Goal: Task Accomplishment & Management: Use online tool/utility

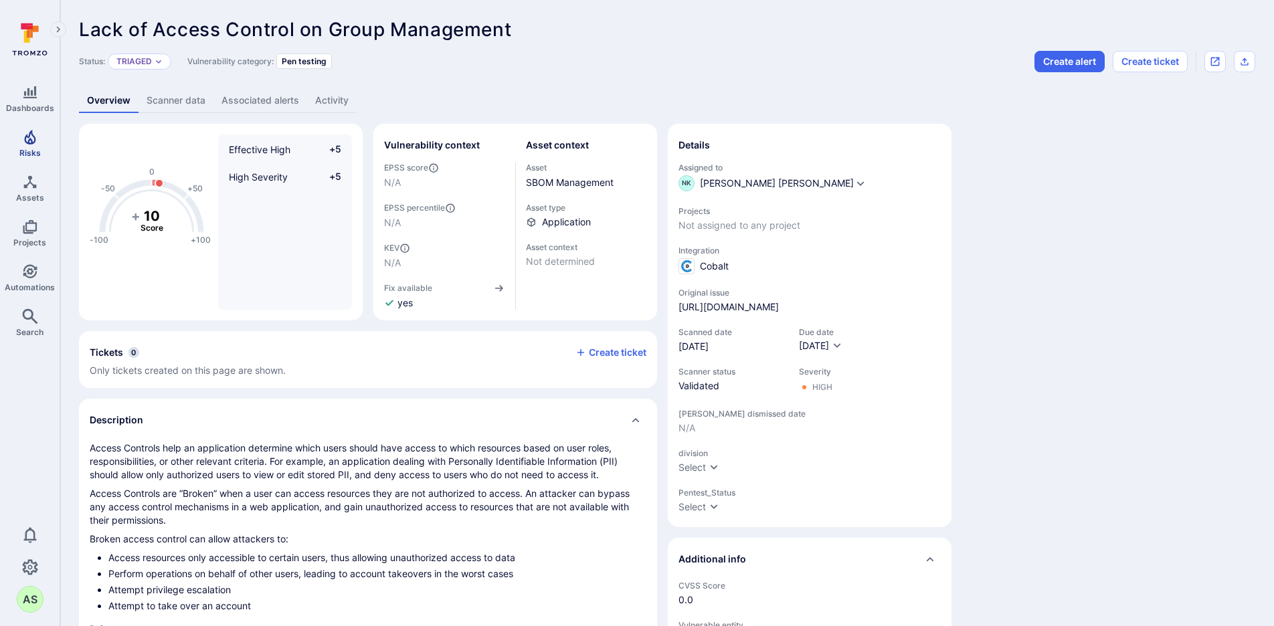
click at [31, 141] on icon "Risks" at bounding box center [29, 137] width 11 height 15
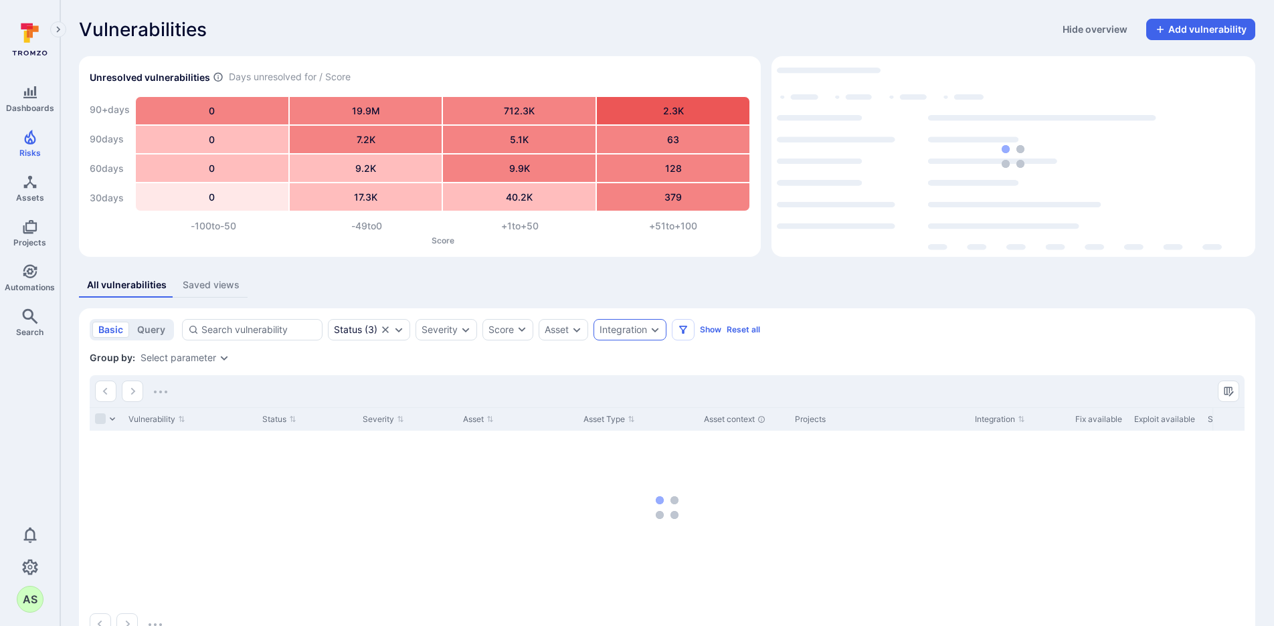
click at [656, 333] on icon "Expand dropdown" at bounding box center [655, 330] width 11 height 11
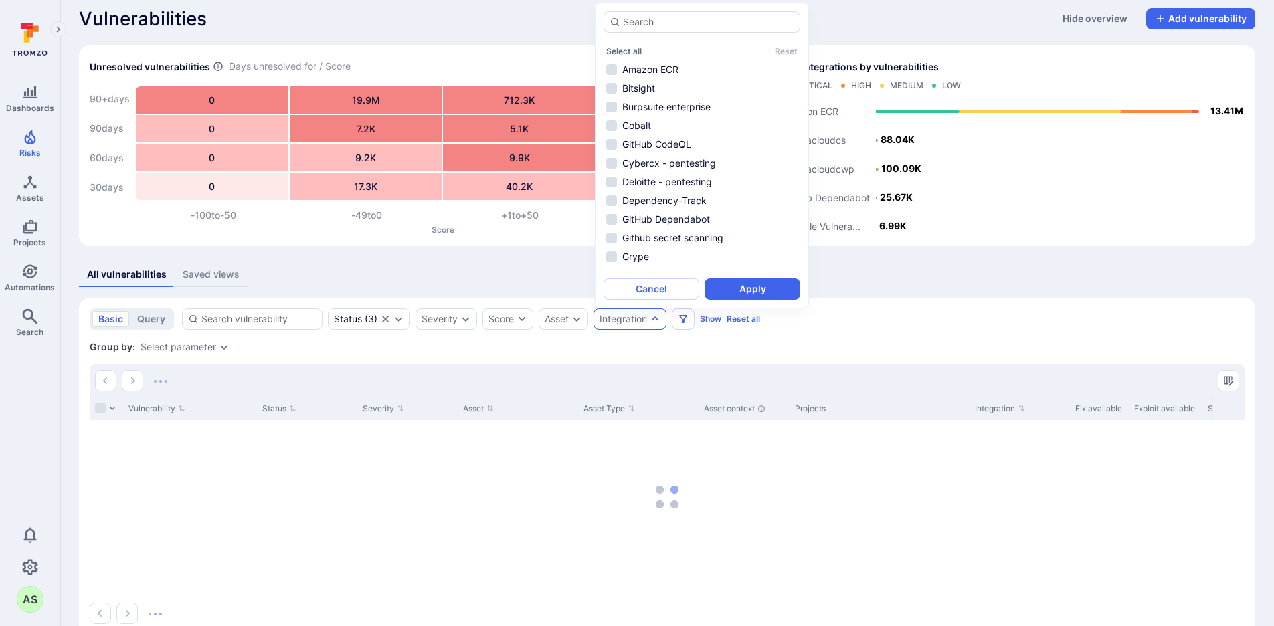
scroll to position [11, 0]
click at [704, 128] on li "Cobalt" at bounding box center [702, 126] width 197 height 16
click at [753, 286] on button "Apply" at bounding box center [753, 288] width 96 height 21
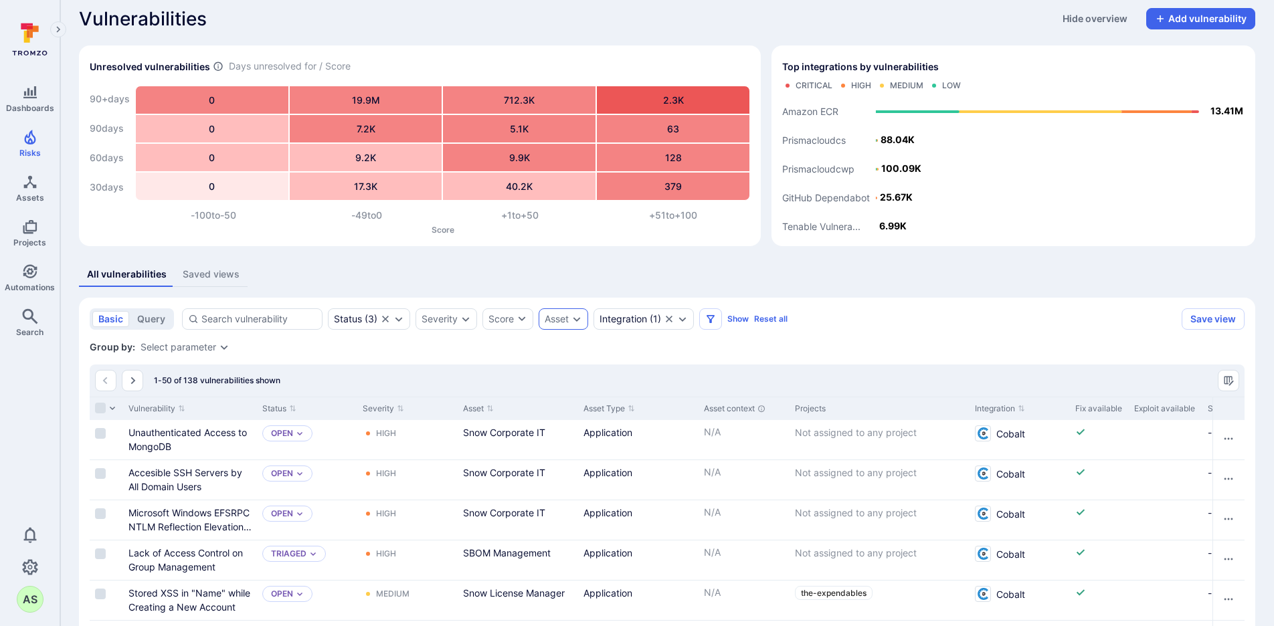
click at [575, 323] on icon "Expand dropdown" at bounding box center [576, 319] width 11 height 11
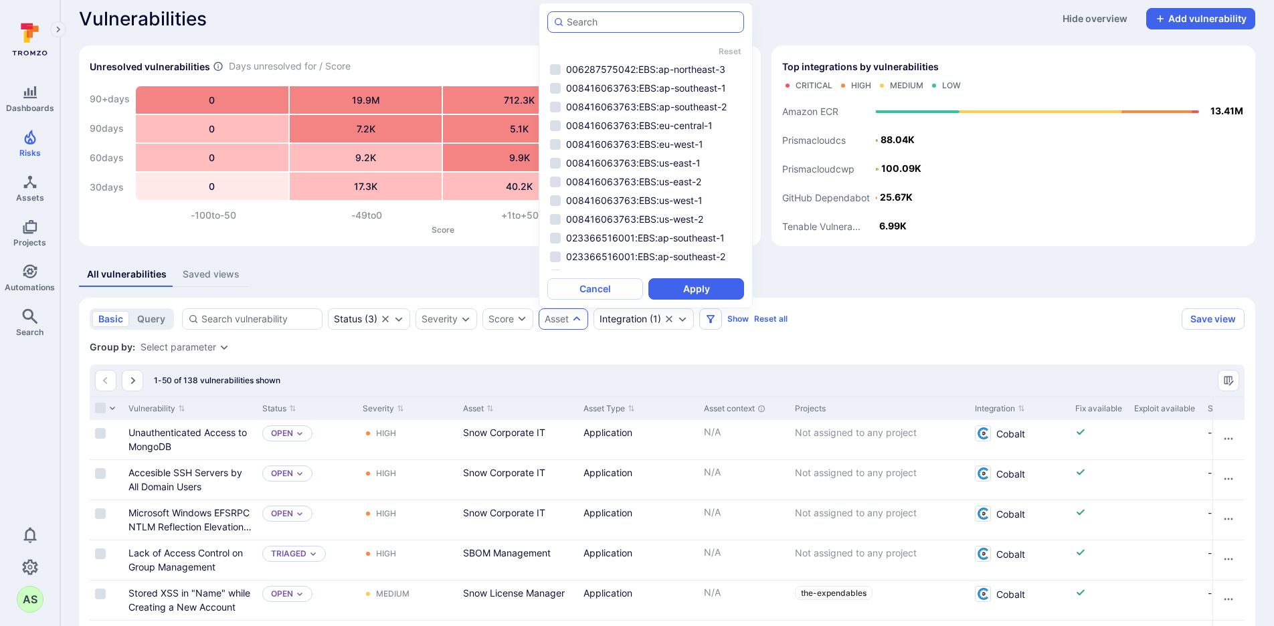
click at [638, 29] on div "autocomplete options" at bounding box center [645, 21] width 197 height 21
click at [638, 29] on input "autocomplete options" at bounding box center [652, 21] width 171 height 13
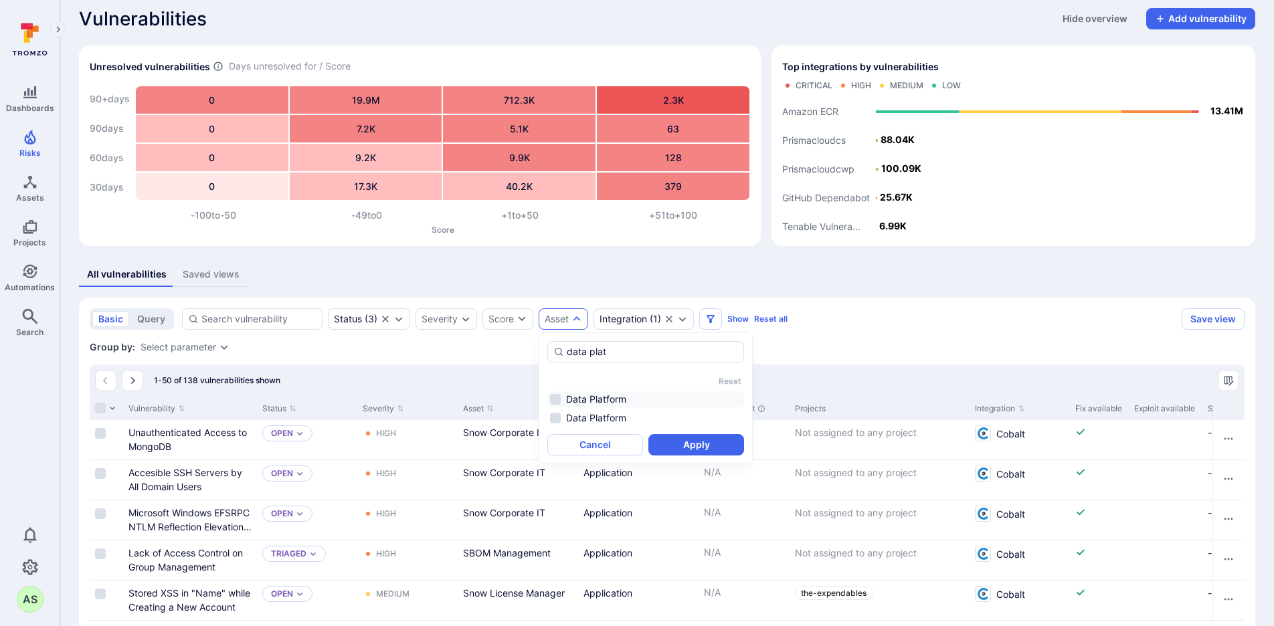
click at [675, 401] on li "Data Platform" at bounding box center [645, 399] width 197 height 16
type input "data plat"
click at [690, 436] on button "Apply" at bounding box center [696, 444] width 96 height 21
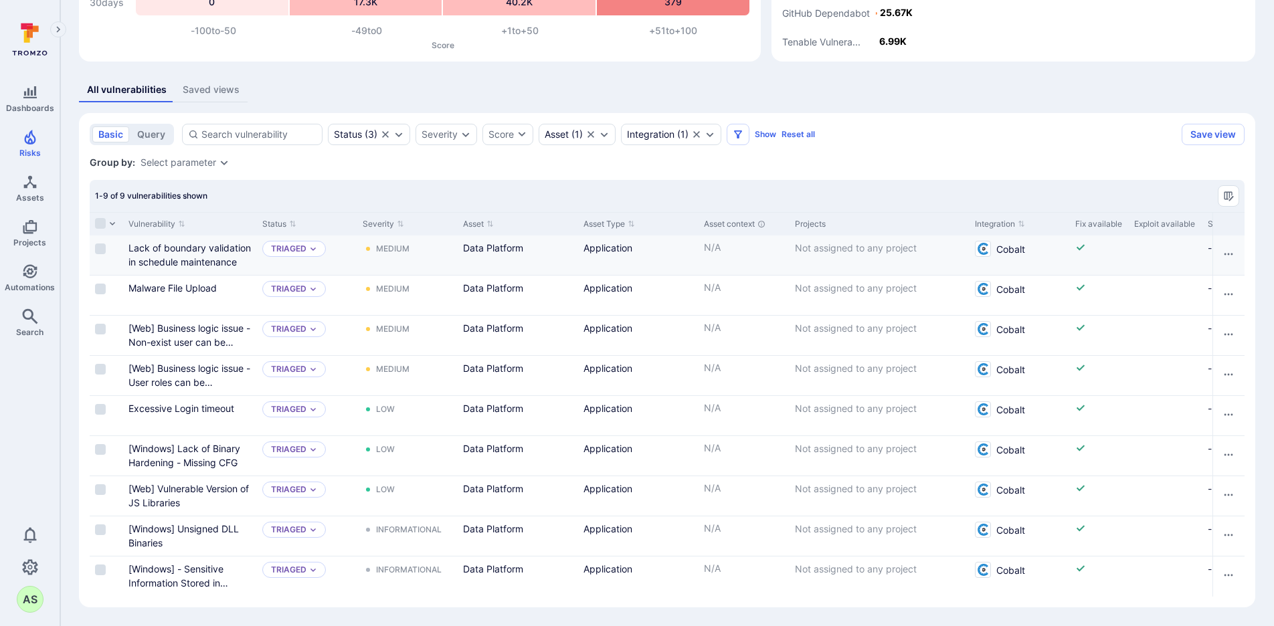
scroll to position [195, 0]
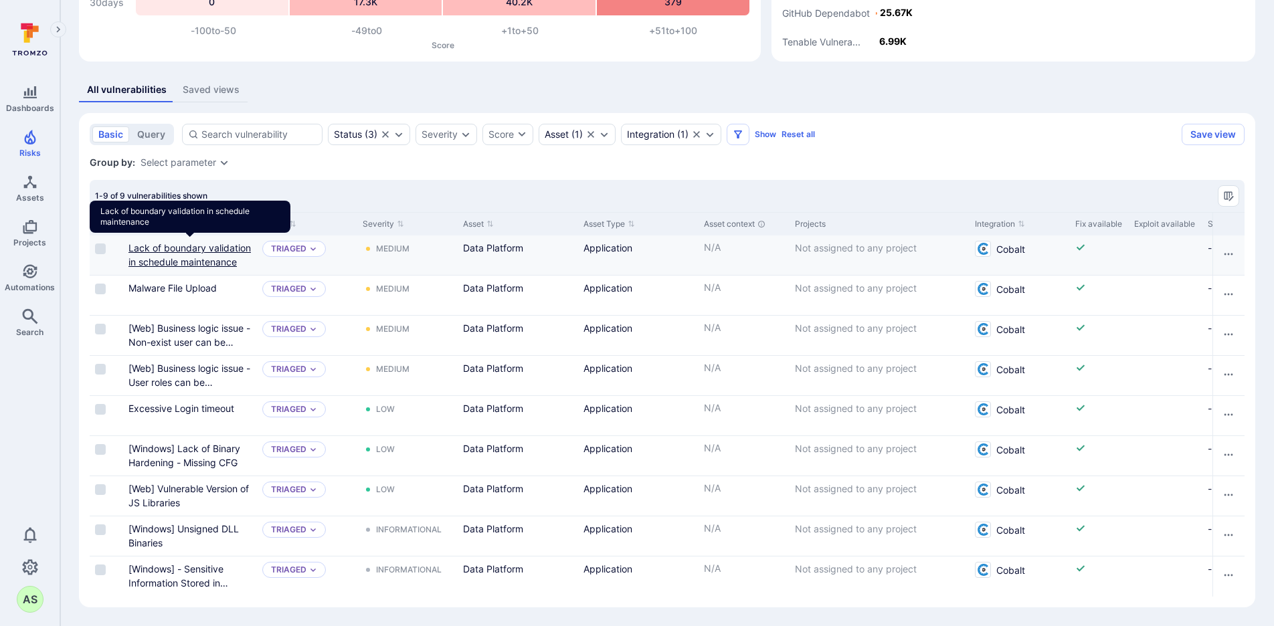
click at [234, 250] on link "Lack of boundary validation in schedule maintenance" at bounding box center [189, 254] width 122 height 25
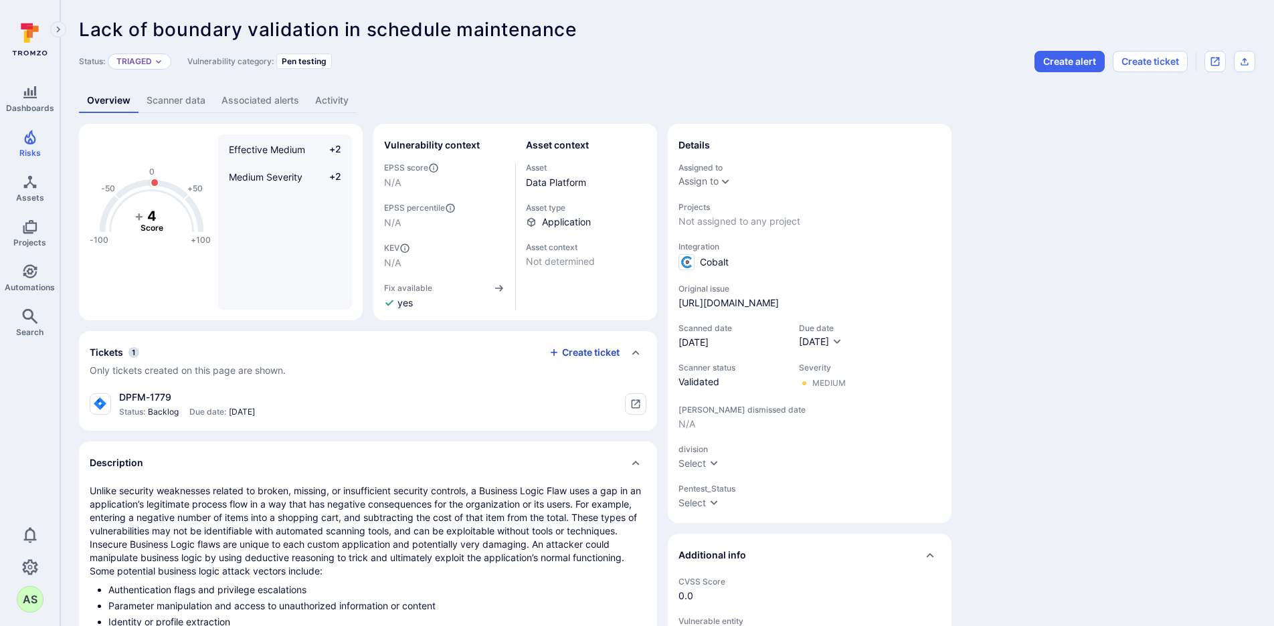
click at [592, 357] on button "Create ticket" at bounding box center [584, 353] width 71 height 12
click at [499, 340] on li "Jira" at bounding box center [637, 341] width 385 height 22
type input "Jira"
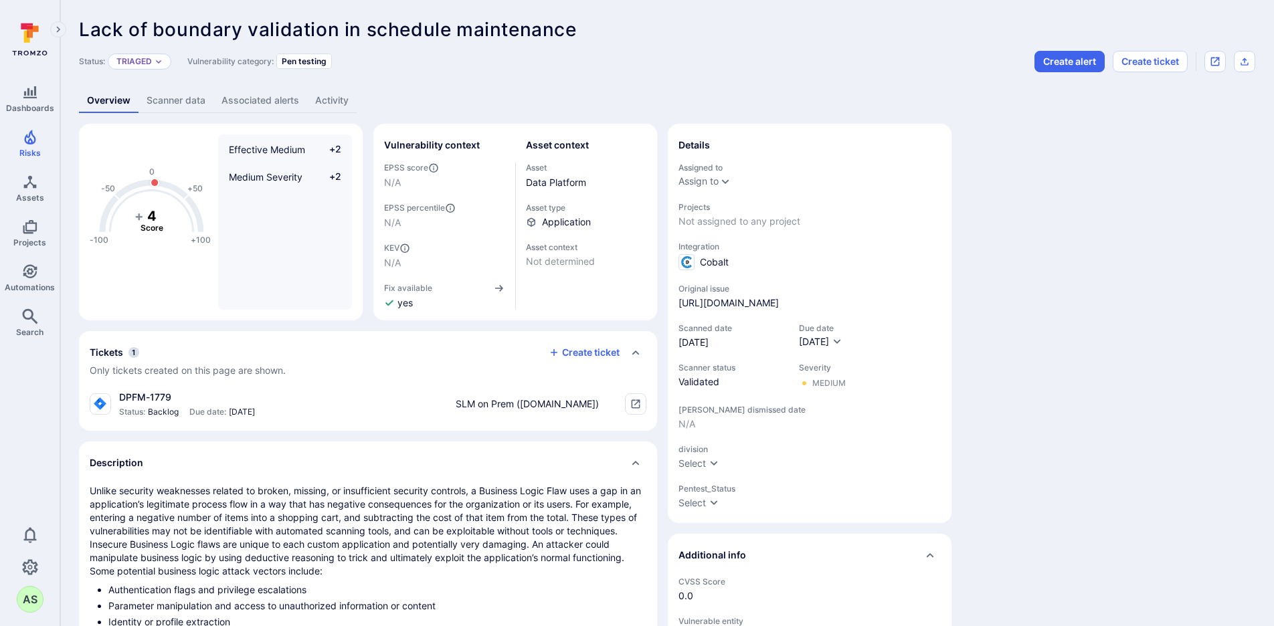
click at [525, 401] on span "SLM on Prem ([DOMAIN_NAME])" at bounding box center [527, 404] width 143 height 14
type input "SLM on Prem ([DOMAIN_NAME])"
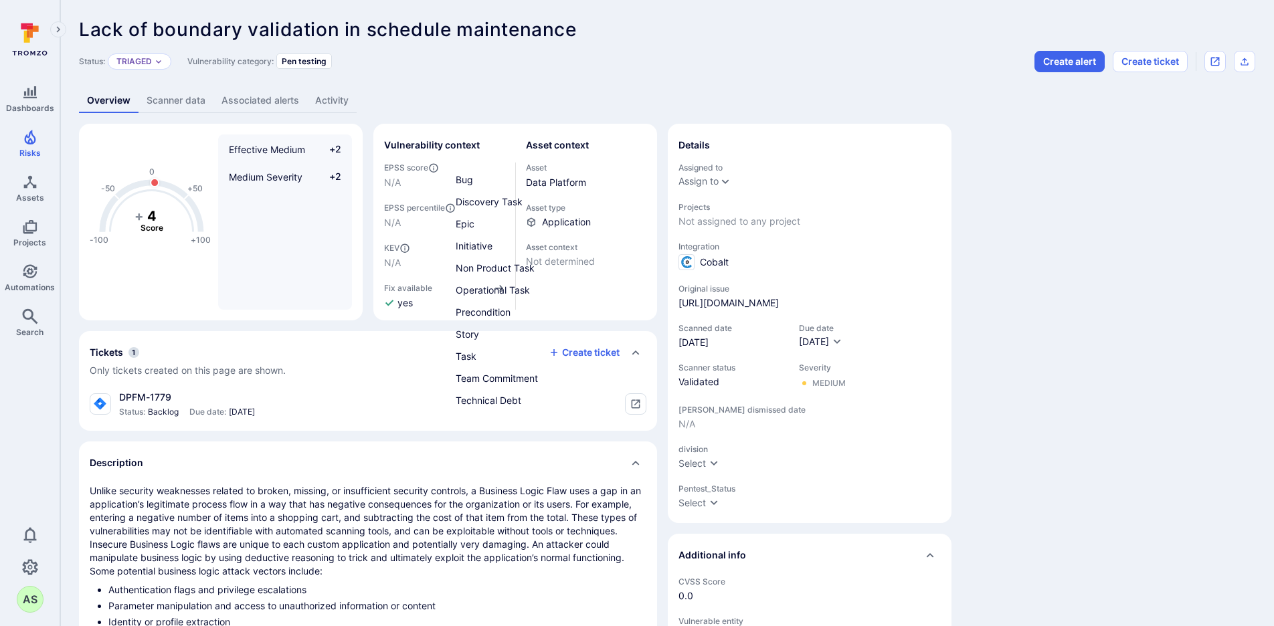
click at [511, 179] on li "Bug" at bounding box center [637, 180] width 385 height 22
type input "Bug"
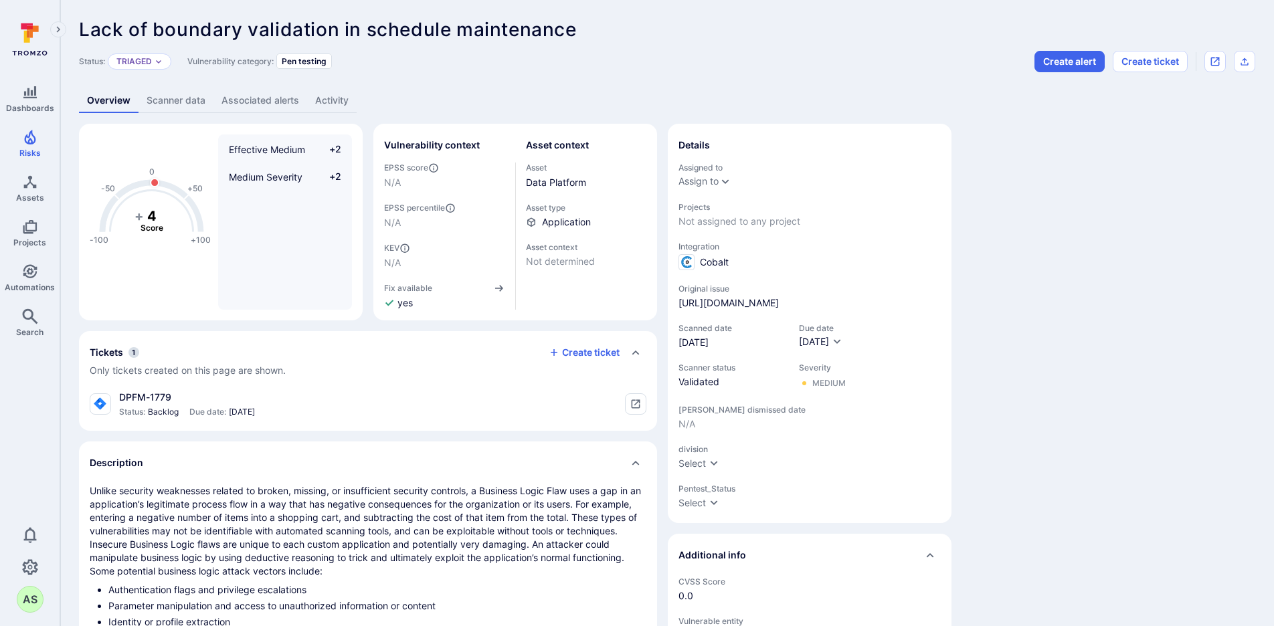
scroll to position [167, 0]
click at [638, 406] on icon "tickets card" at bounding box center [635, 404] width 11 height 11
